Goal: Find specific page/section: Find specific page/section

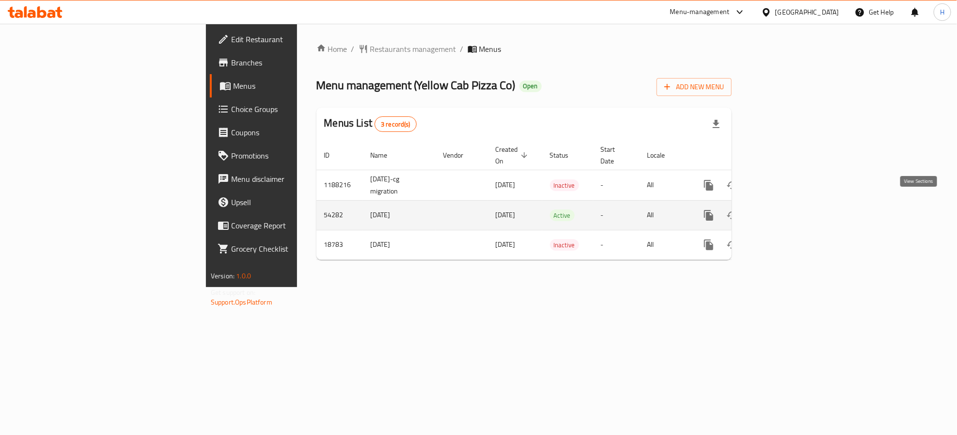
click at [784, 209] on icon "enhanced table" at bounding box center [779, 215] width 12 height 12
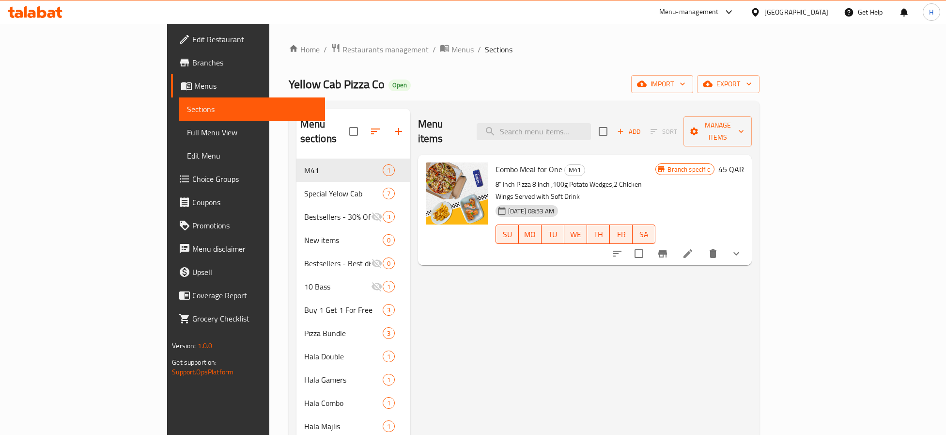
click at [171, 186] on link "Choice Groups" at bounding box center [248, 178] width 154 height 23
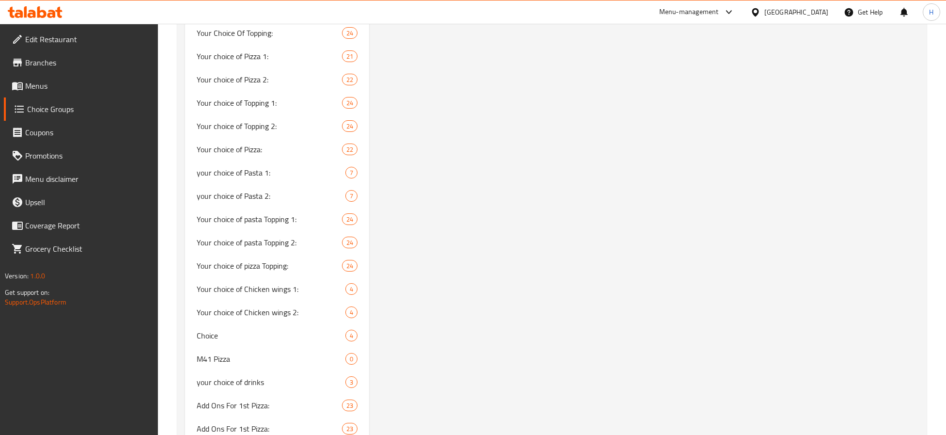
scroll to position [1564, 0]
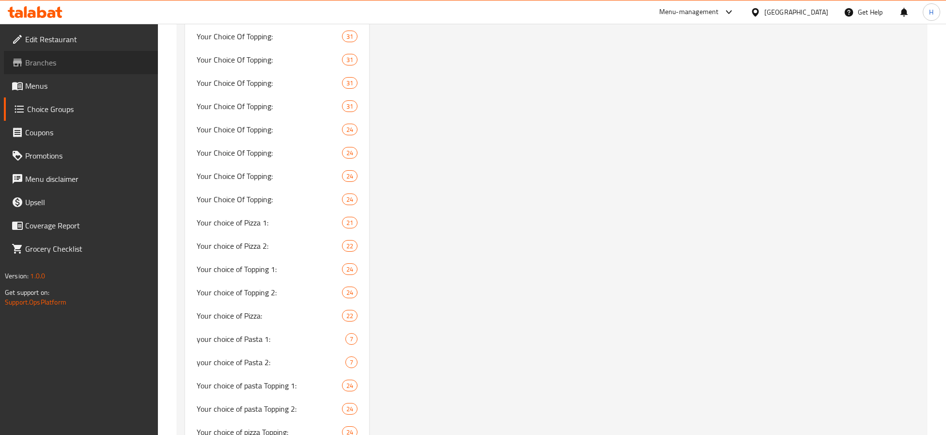
click at [55, 51] on link "Branches" at bounding box center [81, 62] width 154 height 23
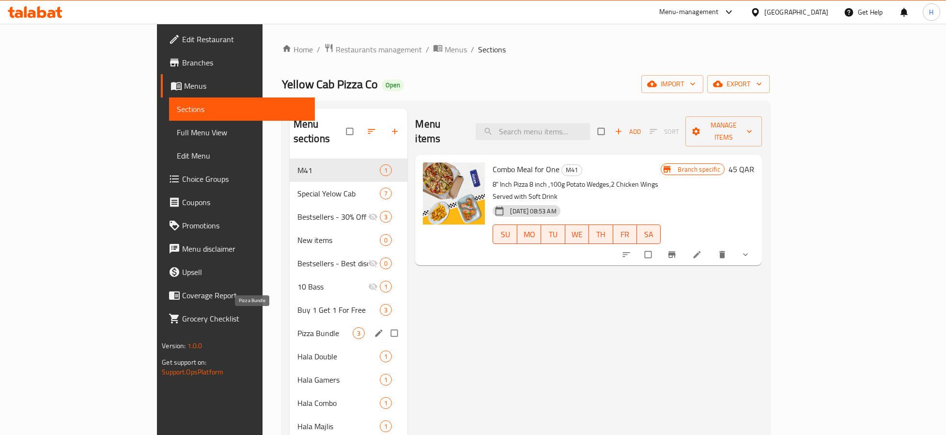
click at [297, 327] on span "Pizza Bundle" at bounding box center [325, 333] width 56 height 12
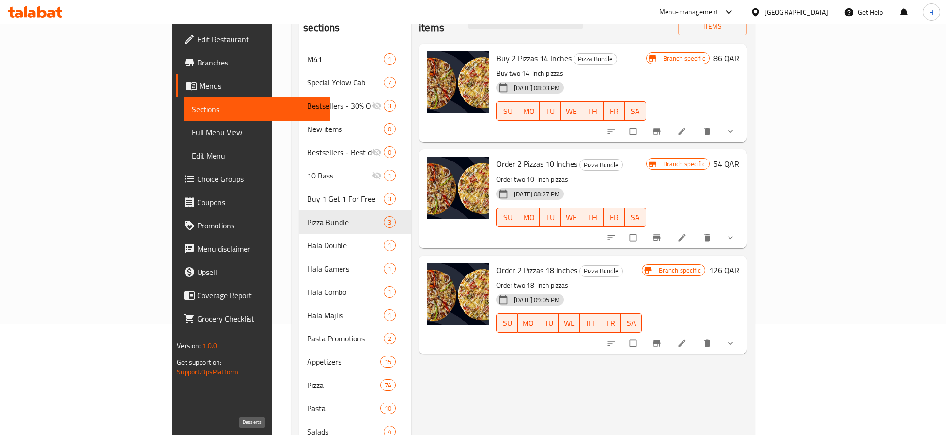
scroll to position [205, 0]
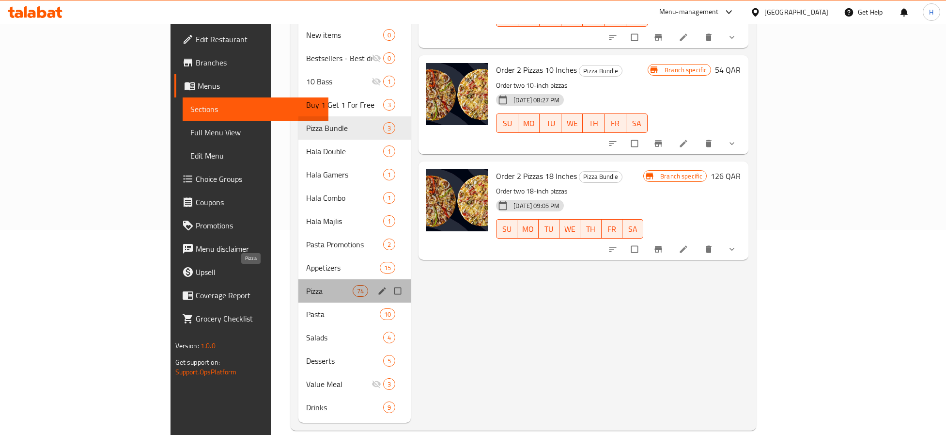
click at [306, 285] on span "Pizza" at bounding box center [329, 291] width 47 height 12
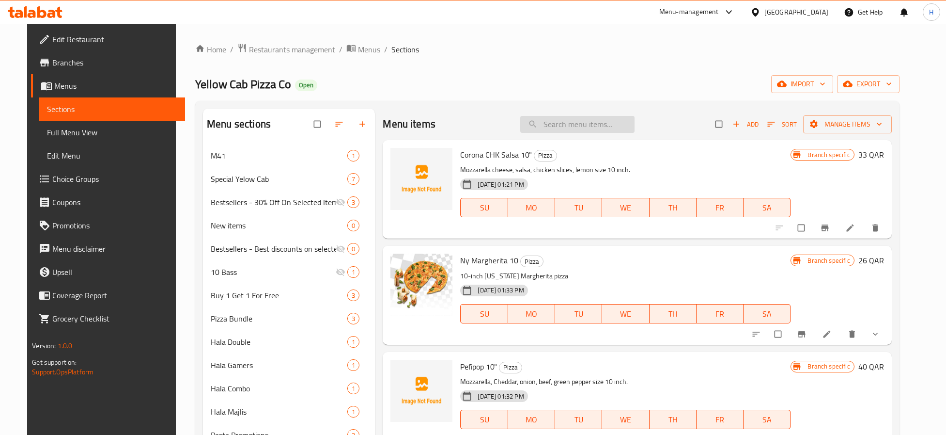
click at [577, 126] on input "search" at bounding box center [577, 124] width 114 height 17
paste input "Spoon"
type input "Spoon"
